Goal: Navigation & Orientation: Find specific page/section

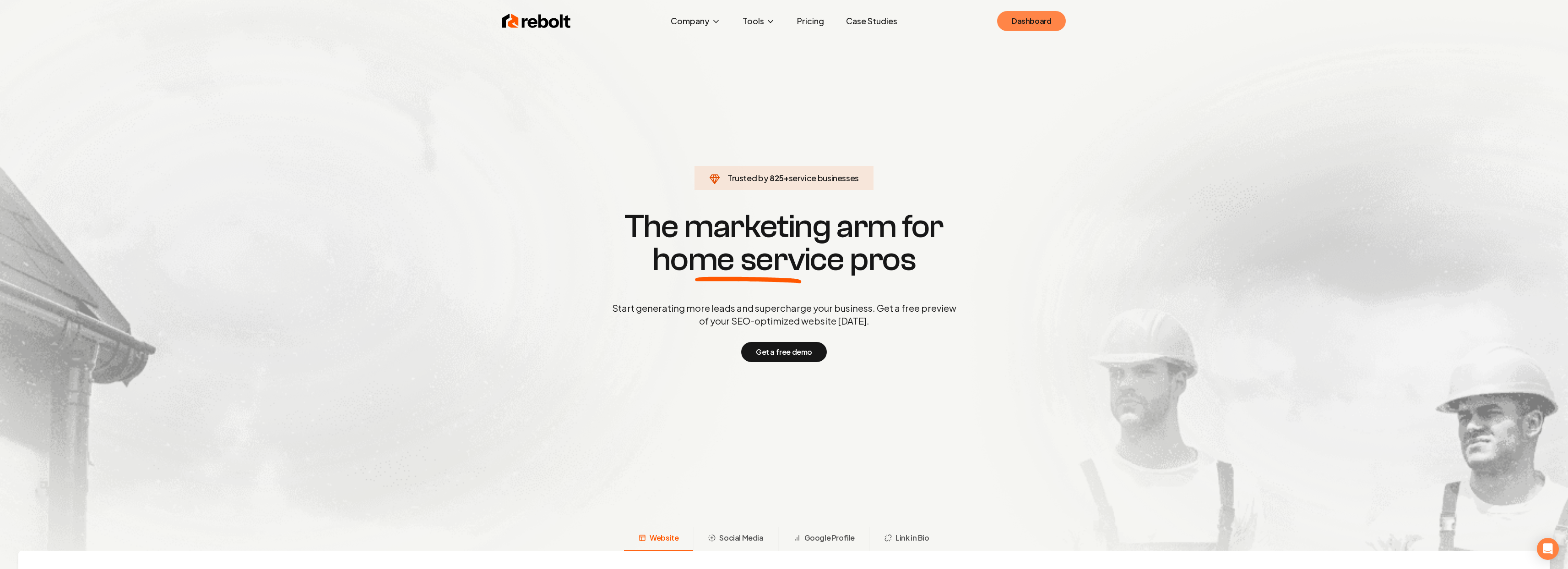
click at [1045, 18] on link "Dashboard" at bounding box center [1031, 21] width 69 height 20
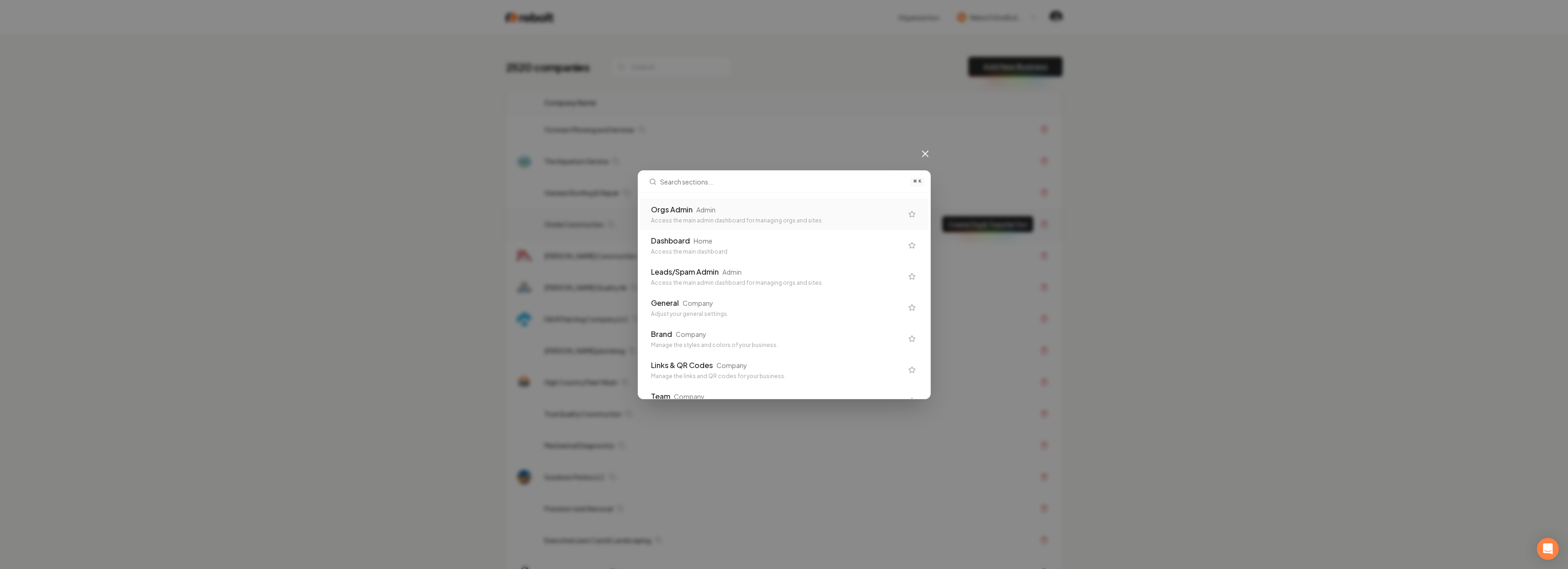
click at [696, 208] on td "Genesis Roofing & Repair" at bounding box center [729, 193] width 385 height 32
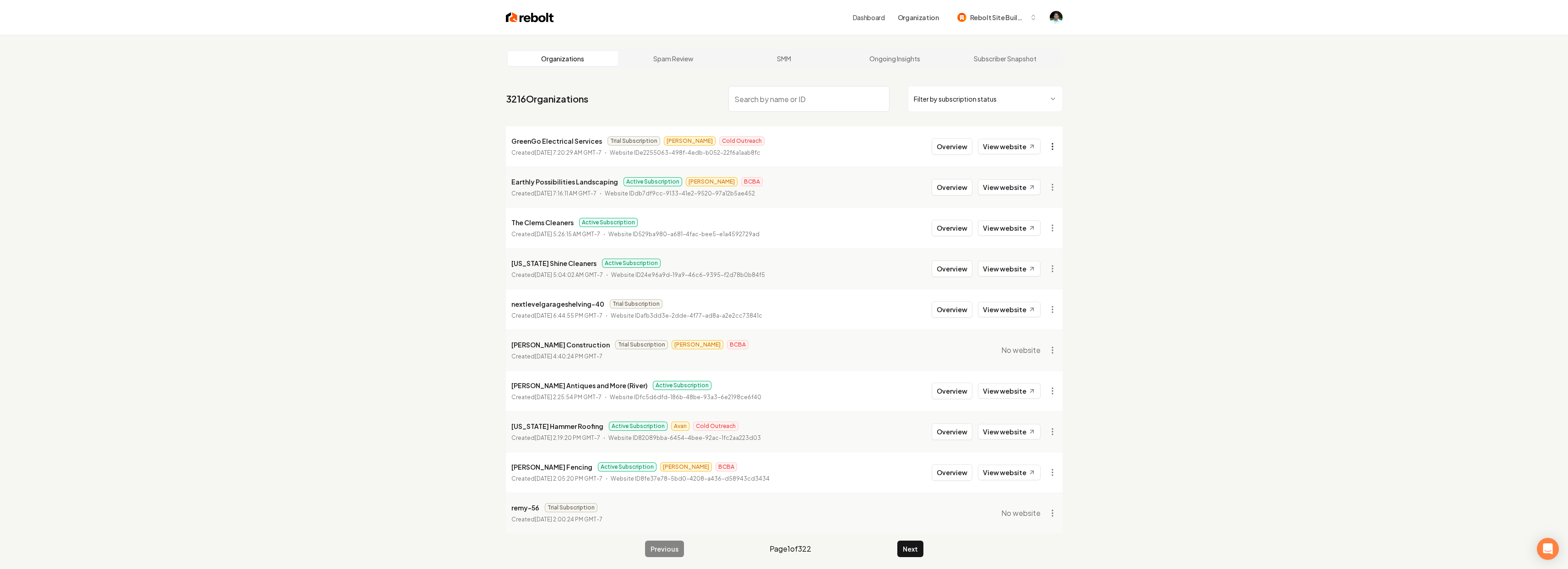
click at [1048, 146] on html "Dashboard Organization Rebolt Site Builder Organizations Spam Review SMM Ongoin…" at bounding box center [784, 284] width 1568 height 569
click at [737, 149] on html "Dashboard Organization Rebolt Site Builder Organizations Spam Review SMM Ongoin…" at bounding box center [787, 284] width 1574 height 569
click at [530, 141] on p "GreenGo Electrical Services" at bounding box center [557, 141] width 91 height 11
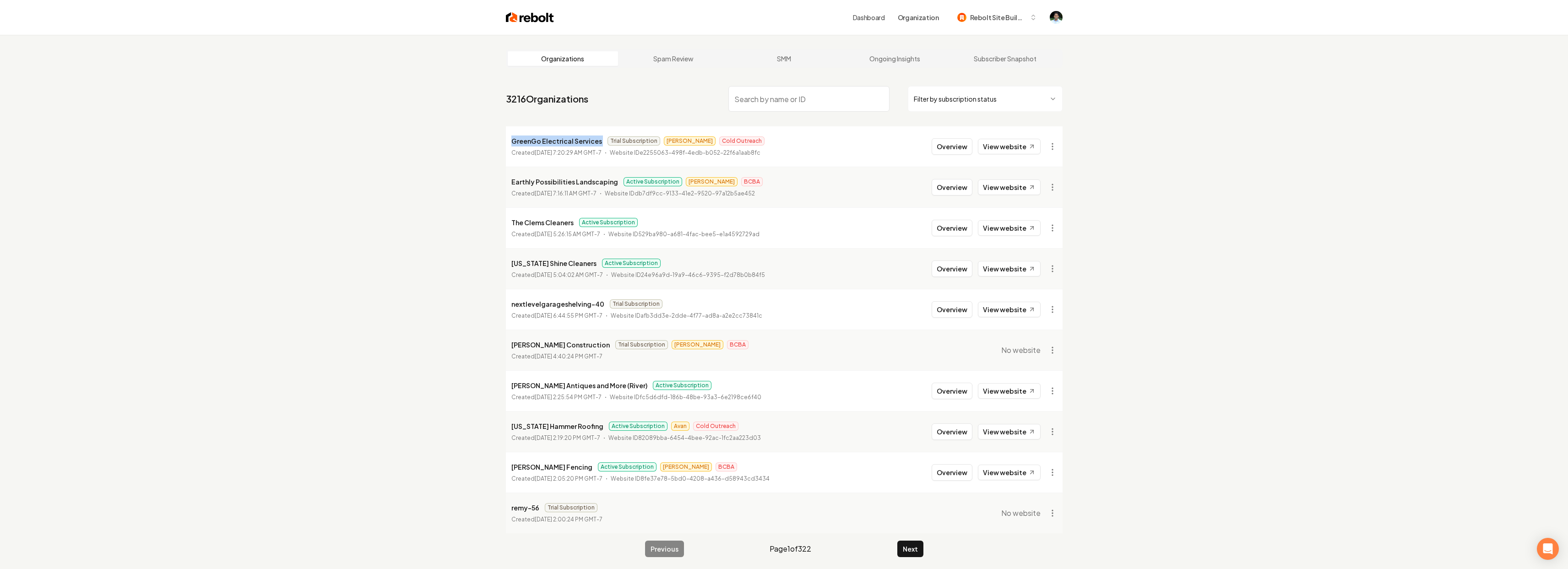
copy p "GreenGo Electrical Services"
click at [289, 180] on div "Organizations Spam Review SMM Ongoing Insights Subscriber Snapshot 3216 Organiz…" at bounding box center [784, 319] width 1568 height 569
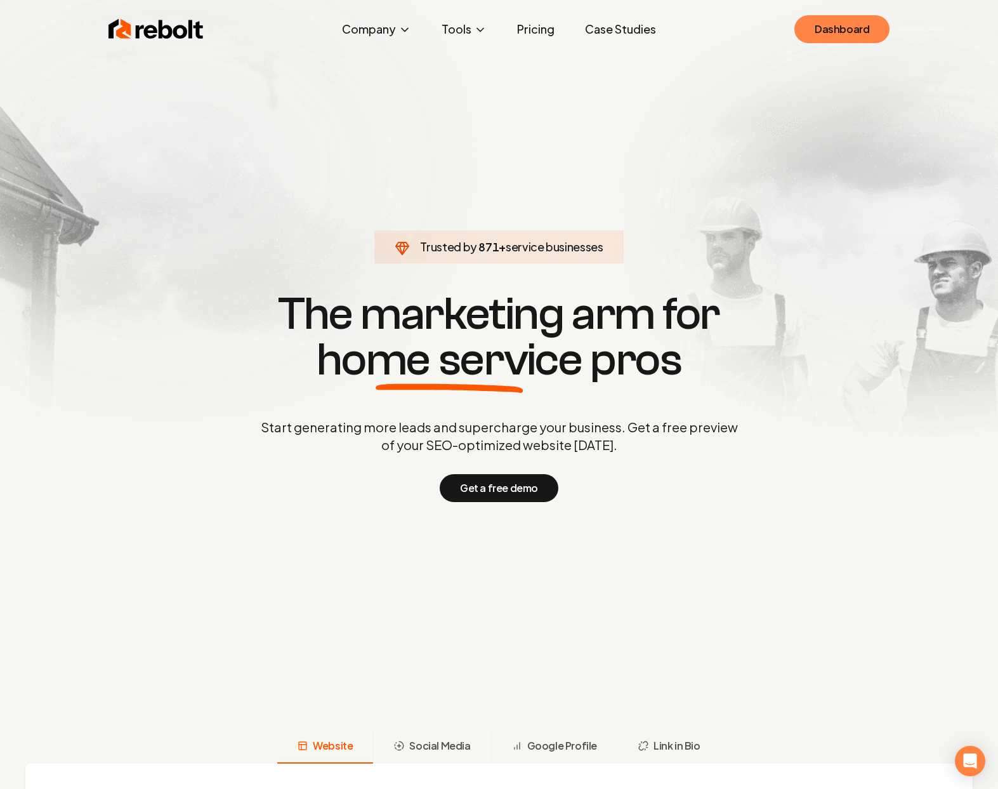
click at [839, 35] on link "Dashboard" at bounding box center [841, 29] width 95 height 28
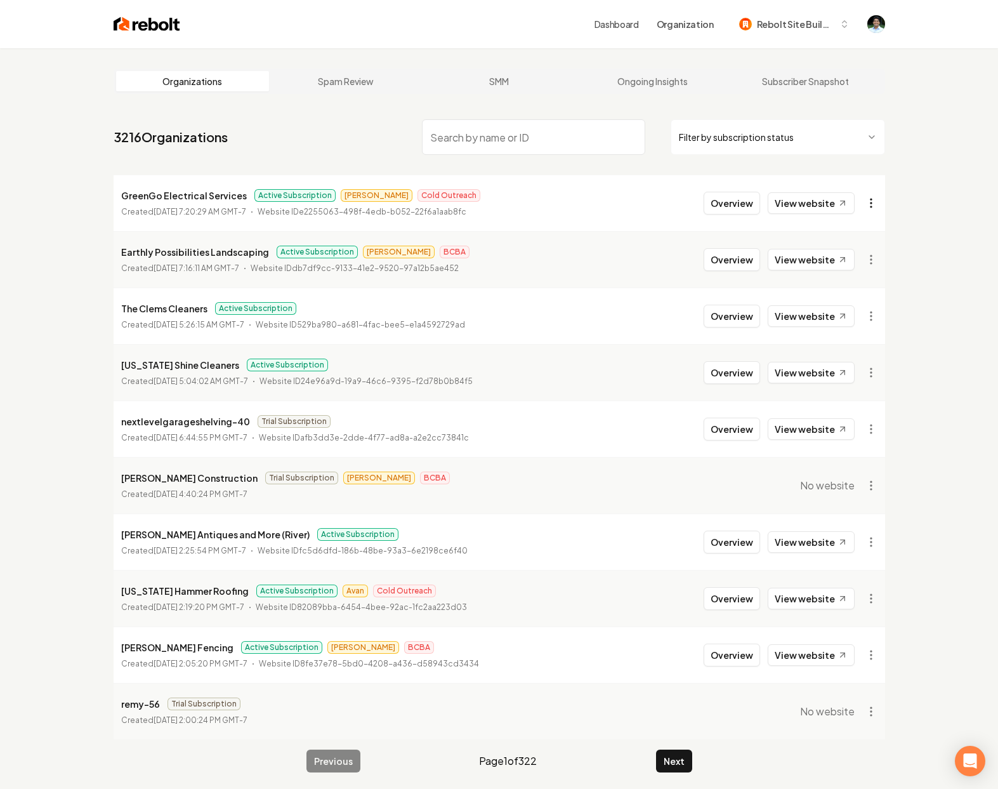
click at [872, 209] on html "Dashboard Organization Rebolt Site Builder Organizations Spam Review SMM Ongoin…" at bounding box center [499, 394] width 998 height 789
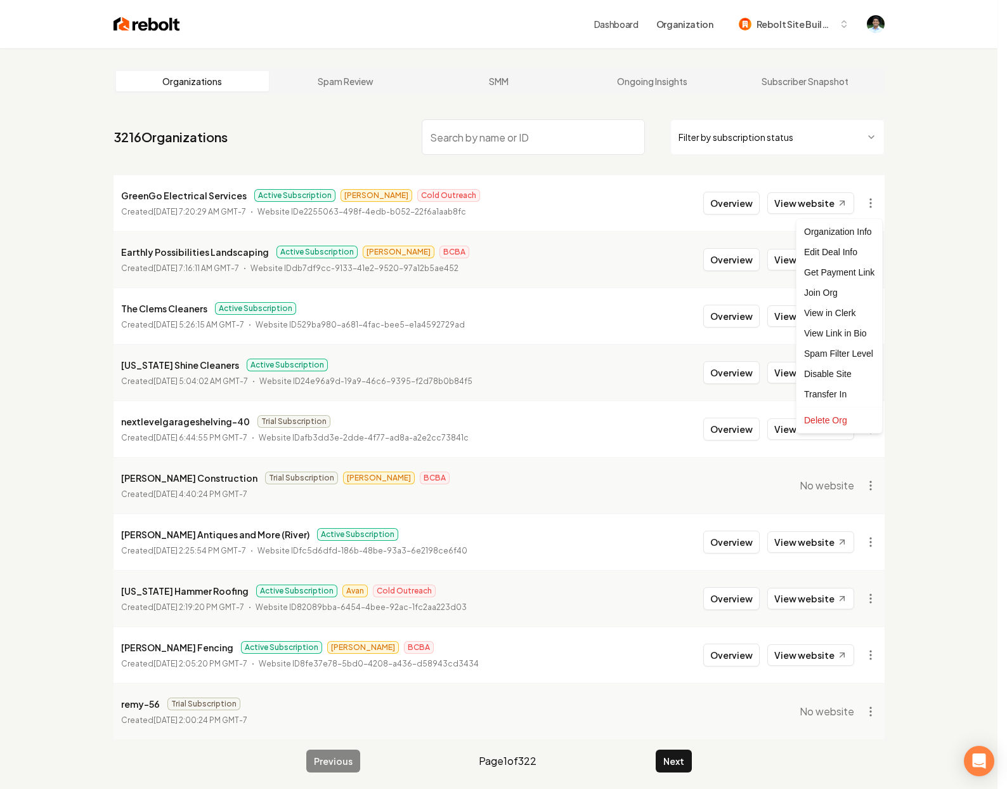
click at [443, 195] on html "Dashboard Organization Rebolt Site Builder Organizations Spam Review SMM Ongoin…" at bounding box center [503, 394] width 1007 height 789
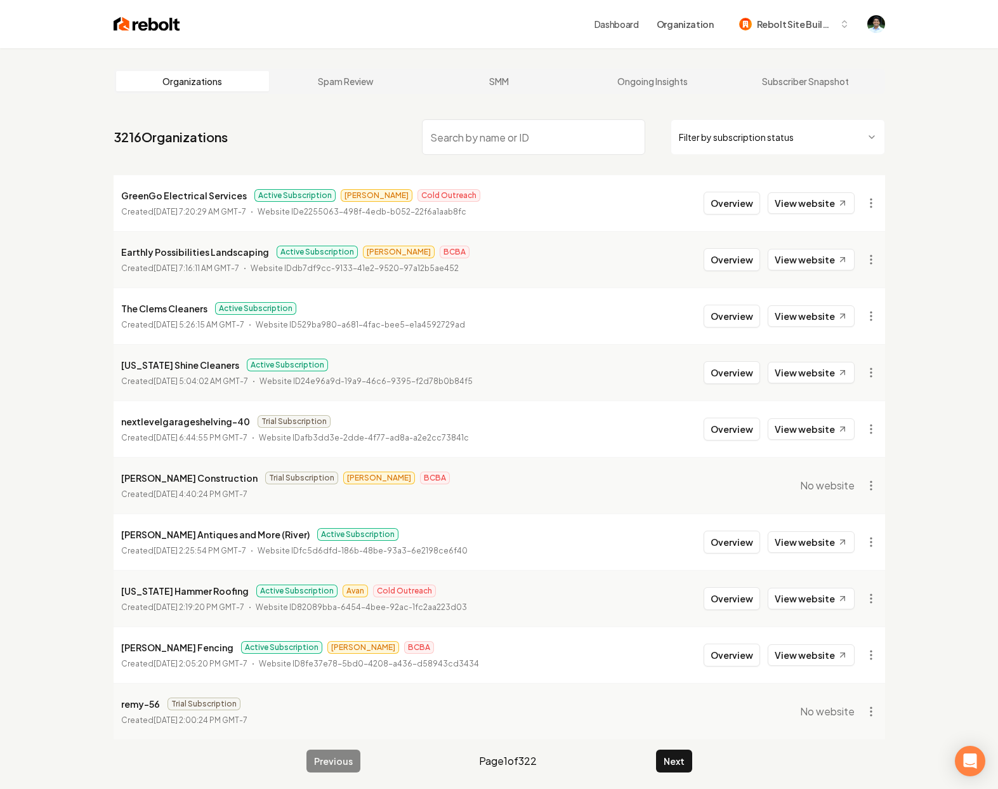
click at [299, 193] on span "Active Subscription" at bounding box center [294, 195] width 81 height 13
click at [523, 212] on li "GreenGo Electrical Services Active Subscription Andrew Cold Outreach Created Se…" at bounding box center [499, 203] width 771 height 56
click at [874, 206] on html "Dashboard Organization Rebolt Site Builder Organizations Spam Review SMM Ongoin…" at bounding box center [499, 394] width 998 height 789
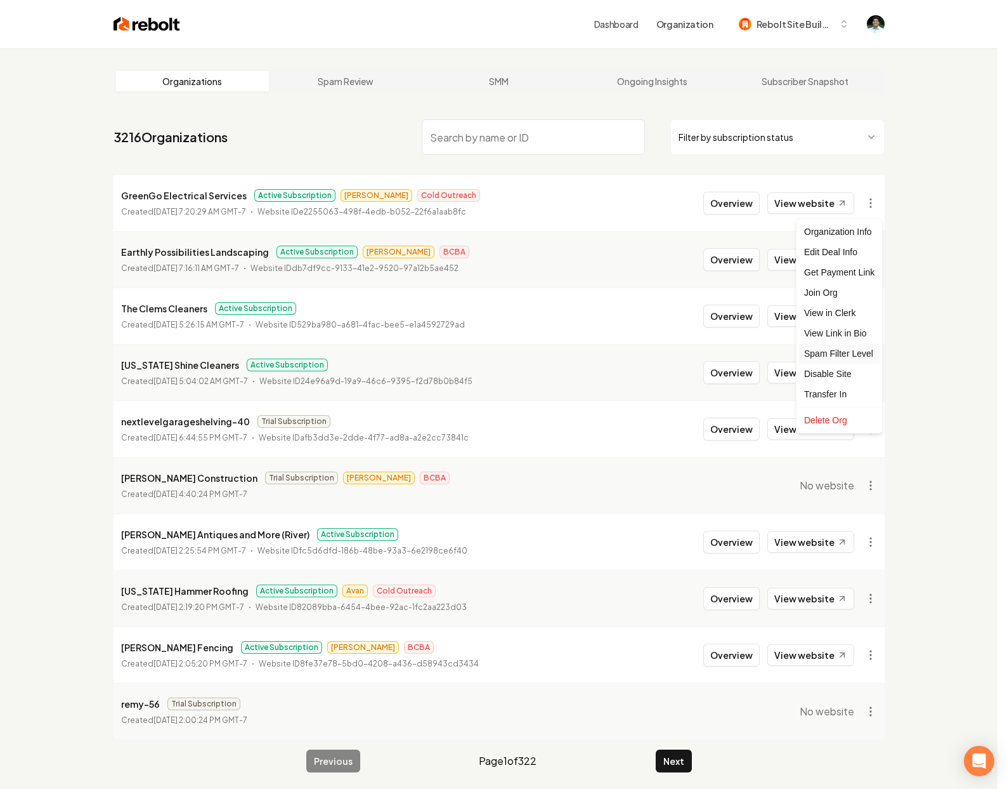
click at [845, 351] on div "Spam Filter Level" at bounding box center [839, 353] width 81 height 20
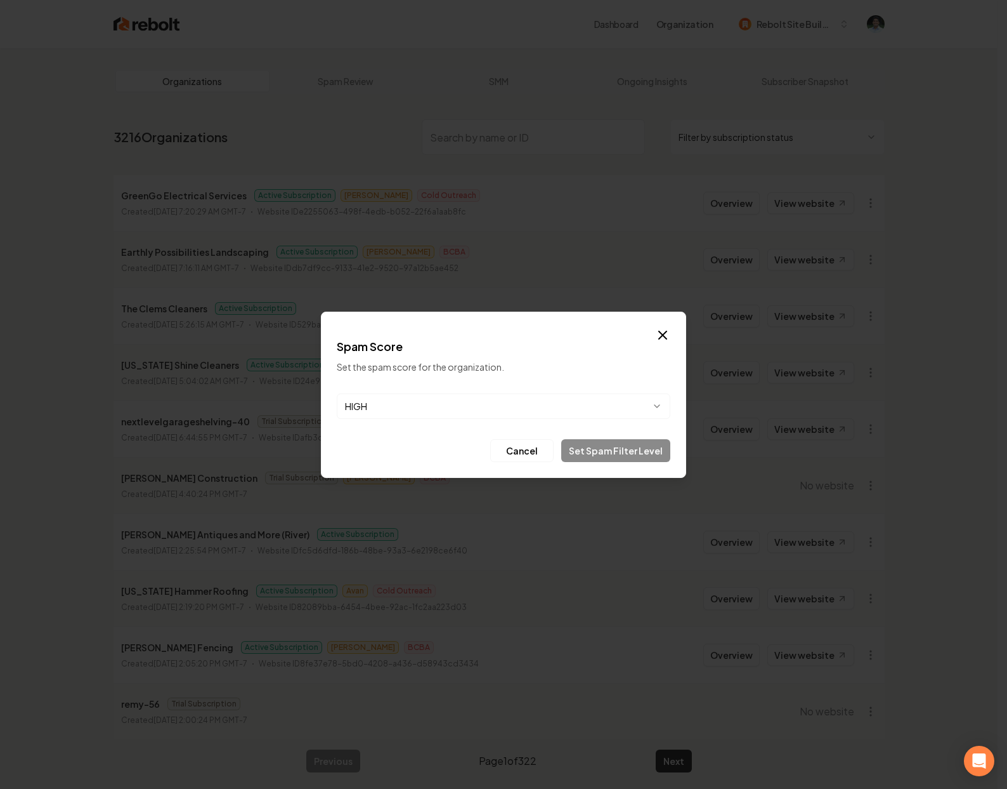
click at [581, 400] on body "Dashboard Organization Rebolt Site Builder Organizations Spam Review SMM Ongoin…" at bounding box center [499, 394] width 998 height 789
click at [592, 351] on body "Dashboard Organization Rebolt Site Builder Organizations Spam Review SMM Ongoin…" at bounding box center [499, 394] width 998 height 789
click at [664, 333] on icon "button" at bounding box center [663, 335] width 8 height 8
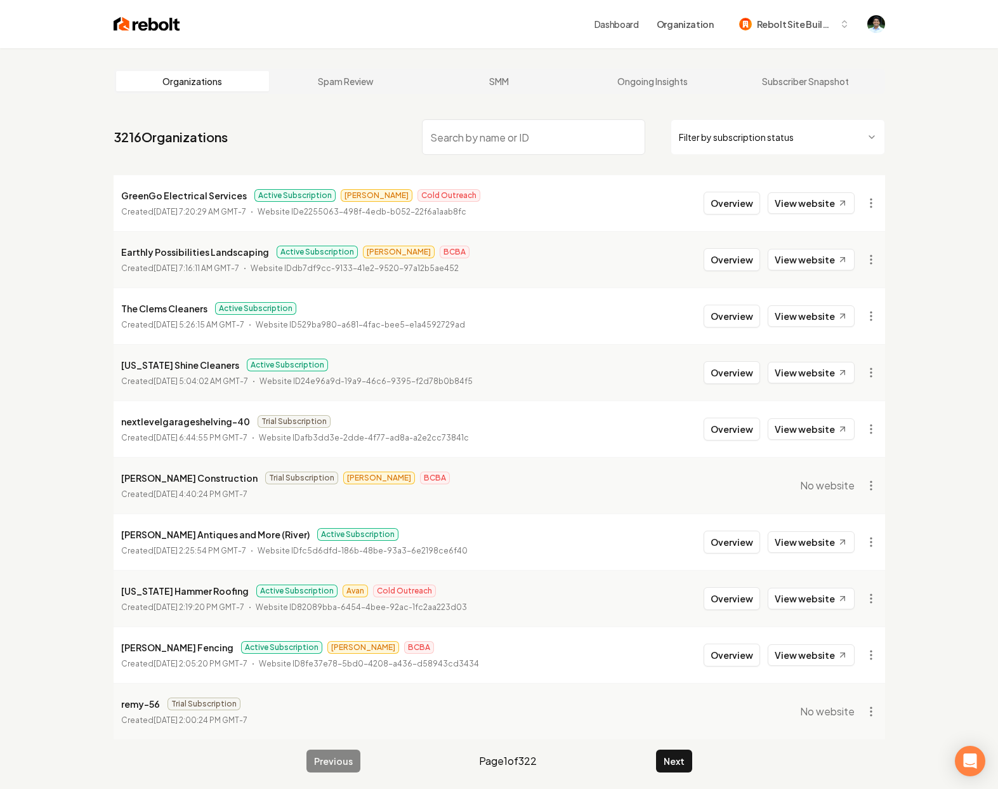
click at [414, 257] on div "Active Subscription James BCBA" at bounding box center [373, 252] width 193 height 13
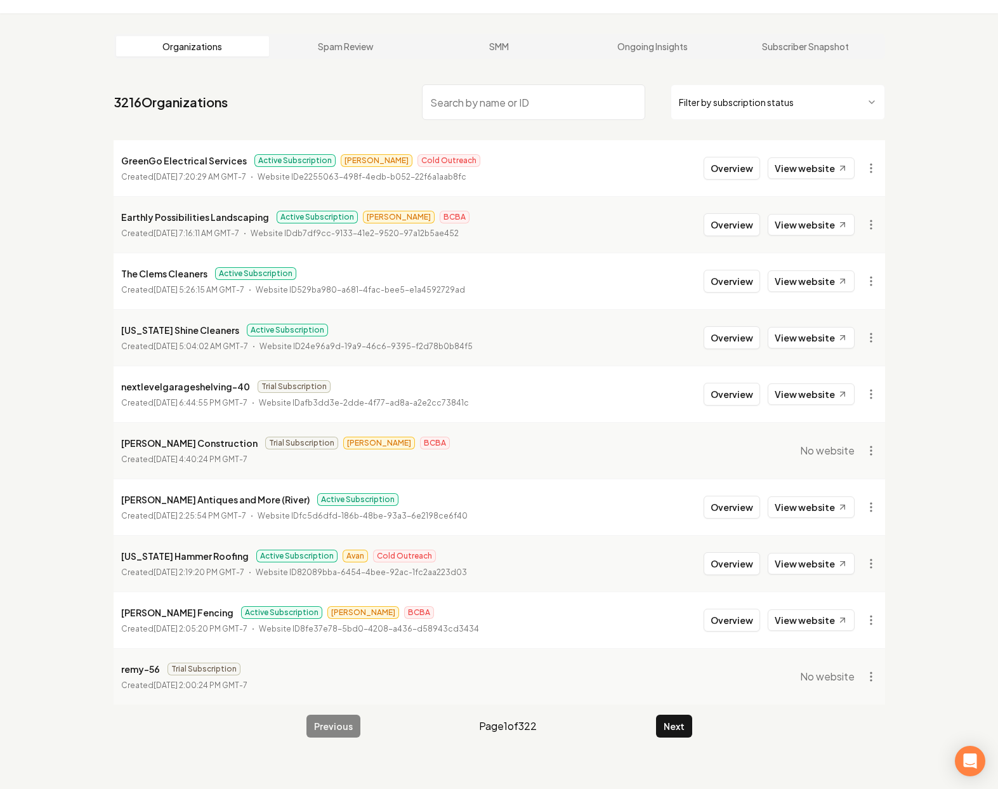
scroll to position [48, 0]
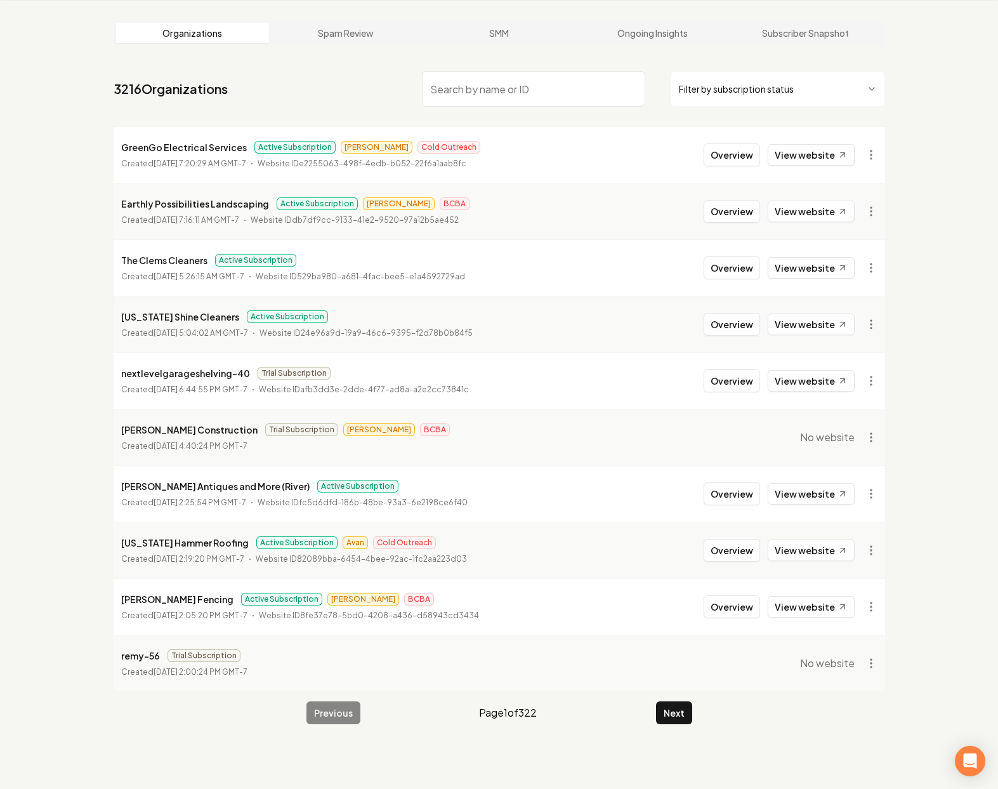
click at [265, 435] on span "Trial Subscription" at bounding box center [301, 429] width 73 height 13
click at [358, 388] on p "Website ID afb3dd3e-2dde-4f77-ad8a-a2e2cc73841c" at bounding box center [364, 389] width 210 height 13
click at [277, 371] on span "Trial Subscription" at bounding box center [294, 373] width 73 height 13
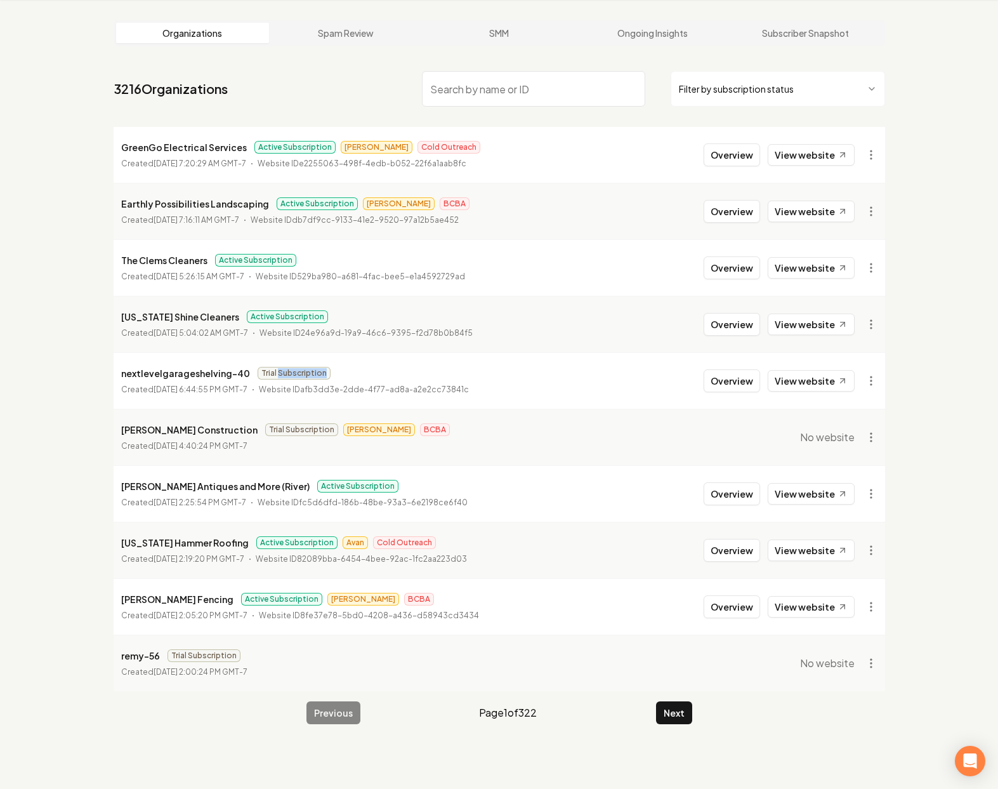
click at [277, 371] on span "Trial Subscription" at bounding box center [294, 373] width 73 height 13
click at [409, 369] on div "nextlevelgarageshelving-40 Trial Subscription" at bounding box center [295, 372] width 348 height 15
click at [679, 705] on button "Next" at bounding box center [674, 712] width 36 height 23
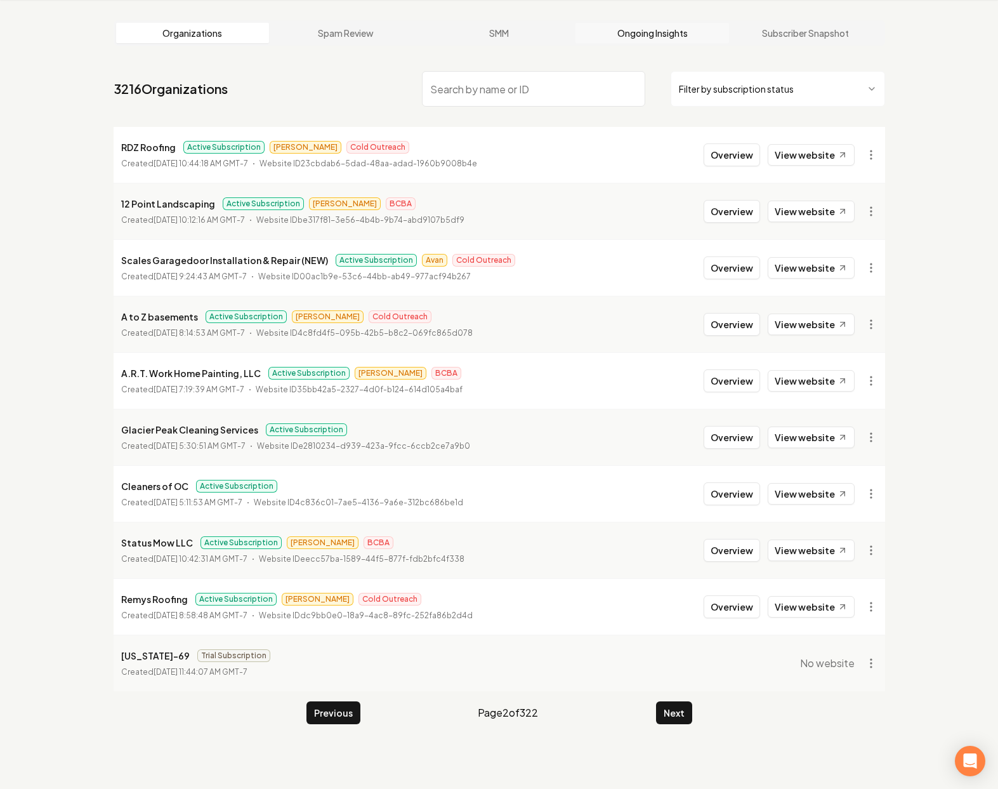
click at [608, 39] on link "Ongoing Insights" at bounding box center [652, 33] width 154 height 20
